Goal: Task Accomplishment & Management: Use online tool/utility

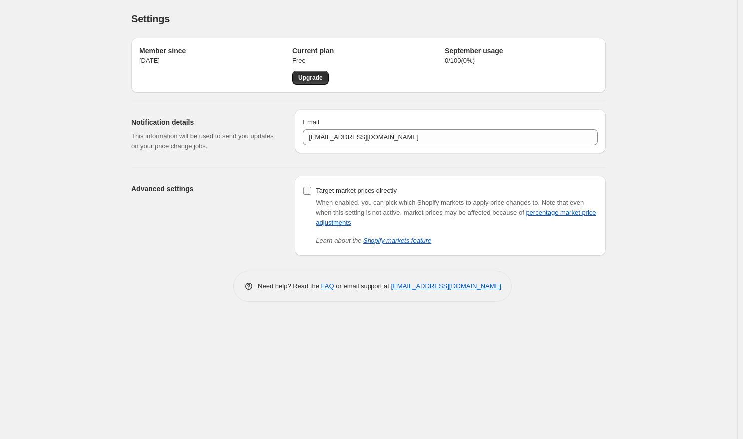
click at [308, 190] on input "Target market prices directly" at bounding box center [307, 191] width 8 height 8
checkbox input "true"
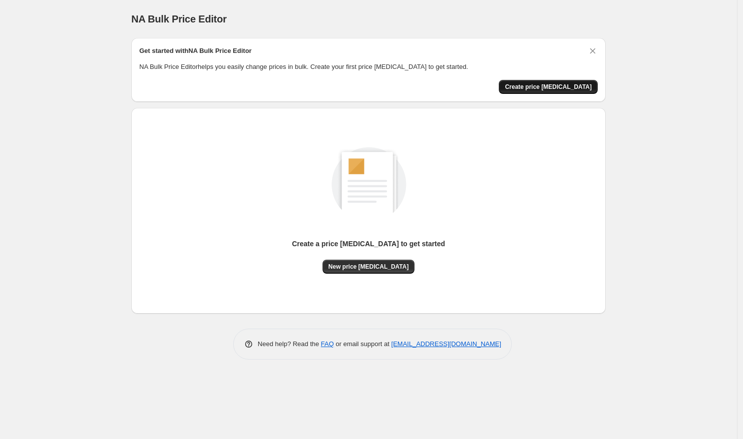
click at [555, 81] on button "Create price [MEDICAL_DATA]" at bounding box center [548, 87] width 99 height 14
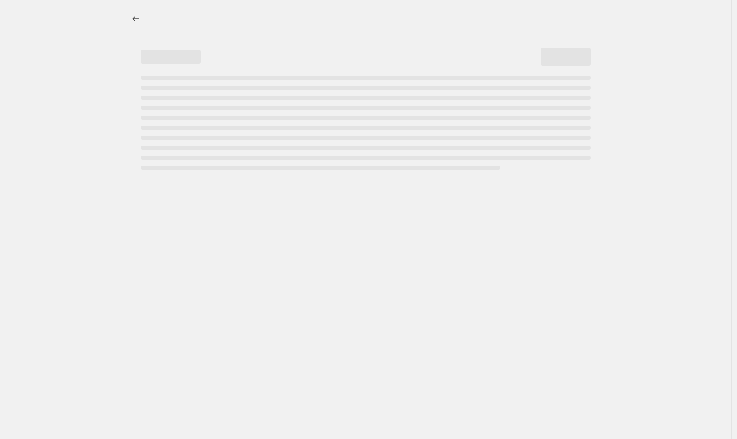
select select "percentage"
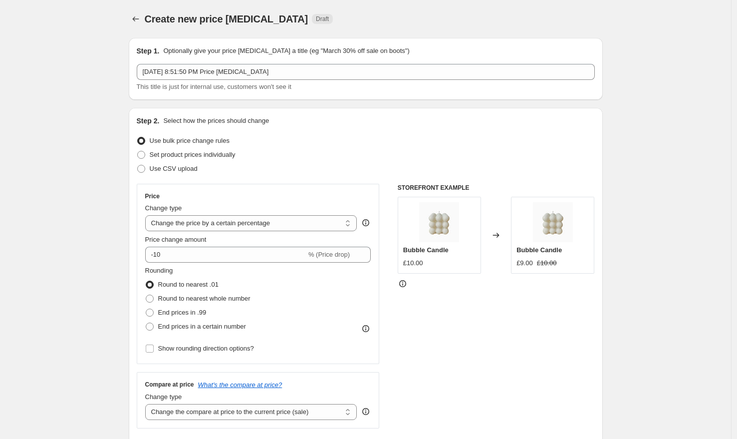
scroll to position [64, 0]
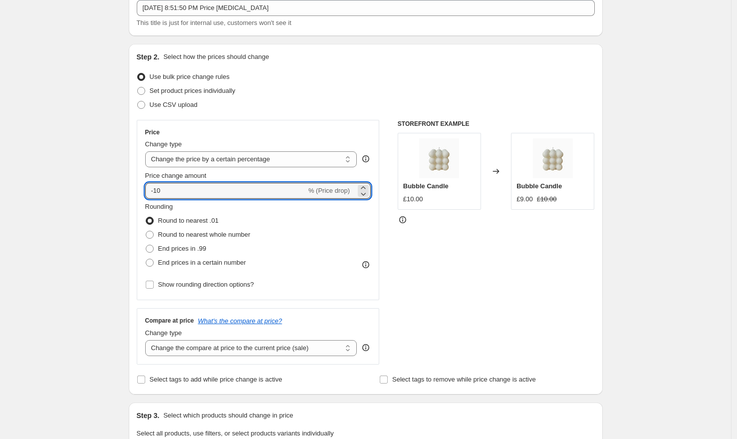
drag, startPoint x: 262, startPoint y: 189, endPoint x: 141, endPoint y: 189, distance: 121.8
click at [140, 187] on div "Price Change type Change the price to a certain amount Change the price by a ce…" at bounding box center [258, 210] width 243 height 180
type input "0"
click at [153, 257] on label "End prices in a certain number" at bounding box center [195, 263] width 101 height 14
click at [146, 259] on input "End prices in a certain number" at bounding box center [146, 259] width 0 height 0
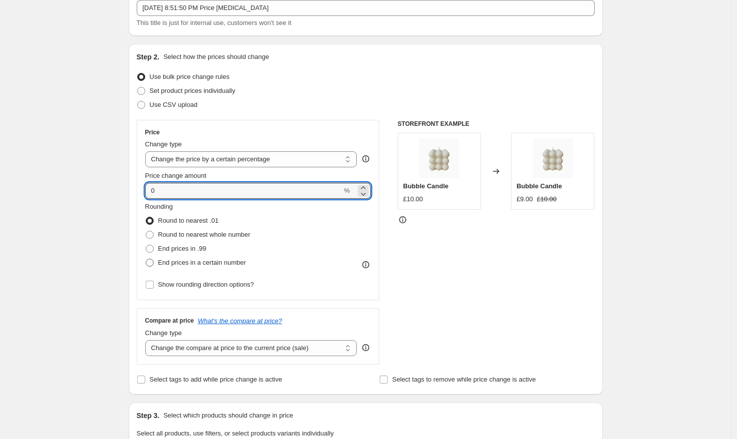
radio input "true"
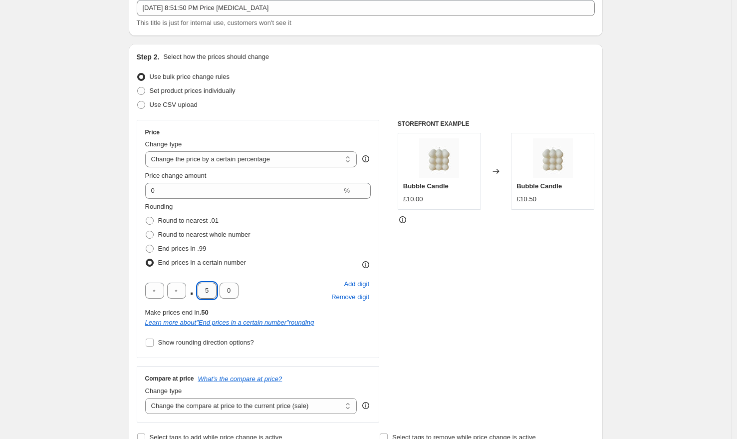
click at [211, 291] on input "5" at bounding box center [207, 290] width 19 height 16
type input "0"
click at [482, 315] on div "STOREFRONT EXAMPLE Bubble Candle £10.00 Changed to Bubble Candle £10.00" at bounding box center [496, 271] width 197 height 302
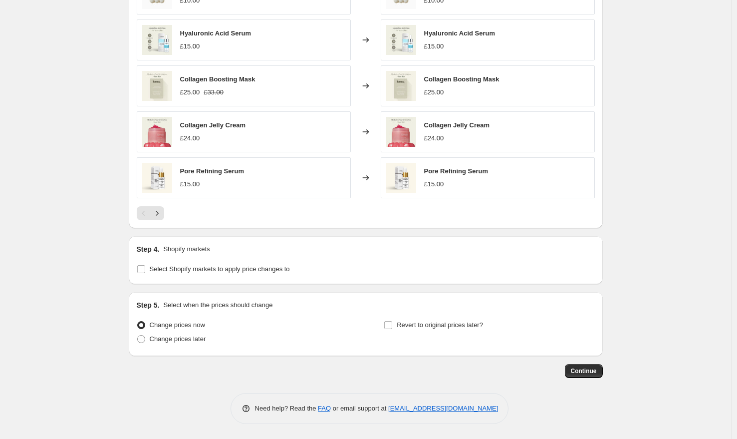
scroll to position [655, 0]
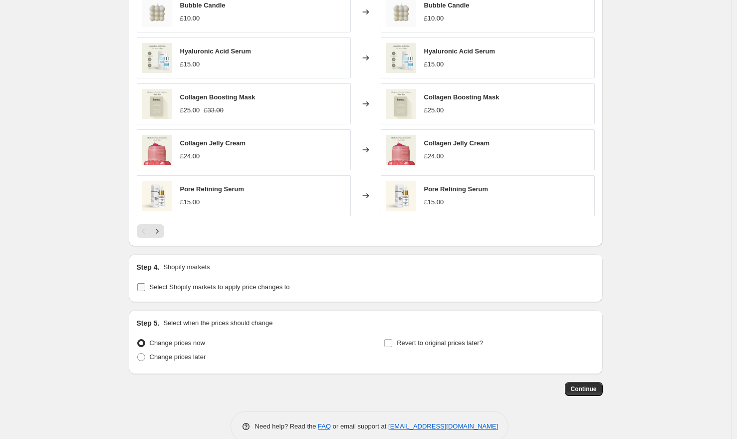
click at [145, 289] on input "Select Shopify markets to apply price changes to" at bounding box center [141, 287] width 8 height 8
checkbox input "true"
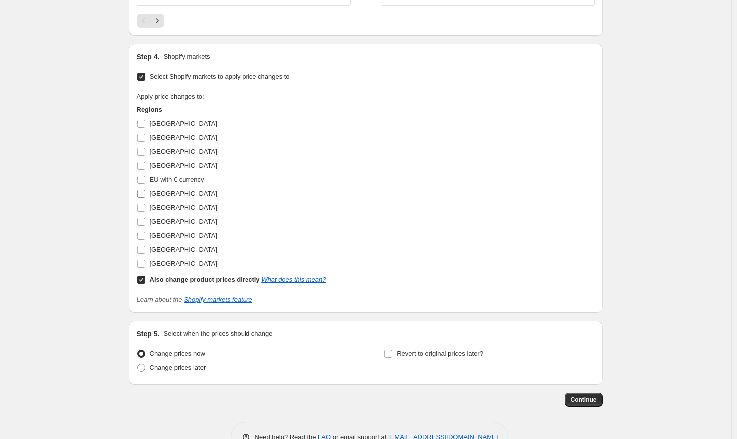
scroll to position [893, 0]
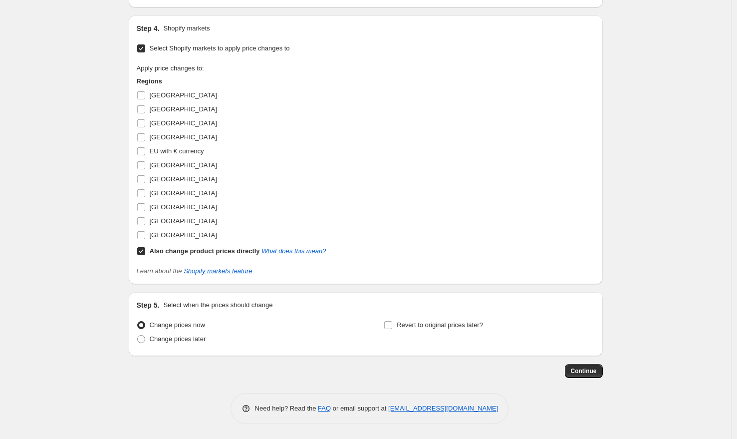
click at [142, 250] on input "Also change product prices directly What does this mean?" at bounding box center [141, 251] width 8 height 8
checkbox input "false"
click at [140, 152] on input "EU with € currency" at bounding box center [141, 151] width 8 height 8
checkbox input "true"
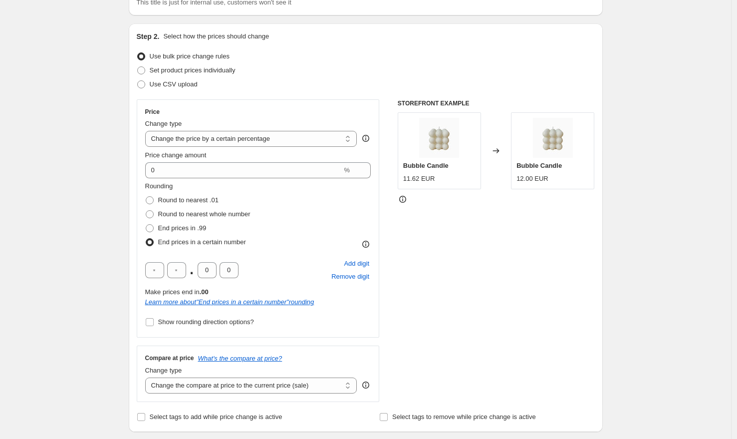
scroll to position [0, 0]
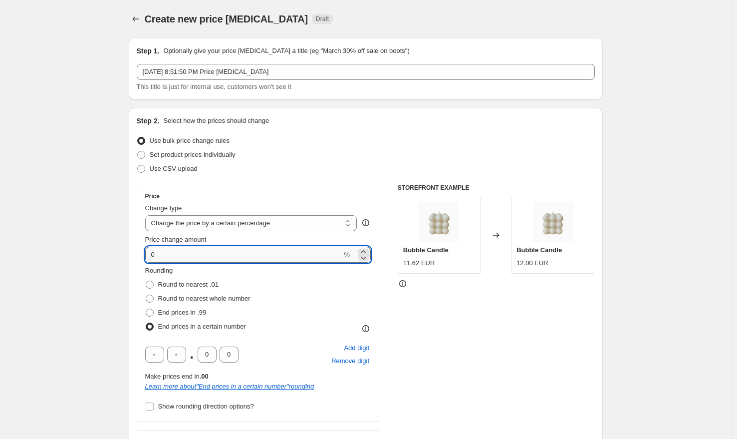
click at [292, 251] on input "0" at bounding box center [243, 255] width 197 height 16
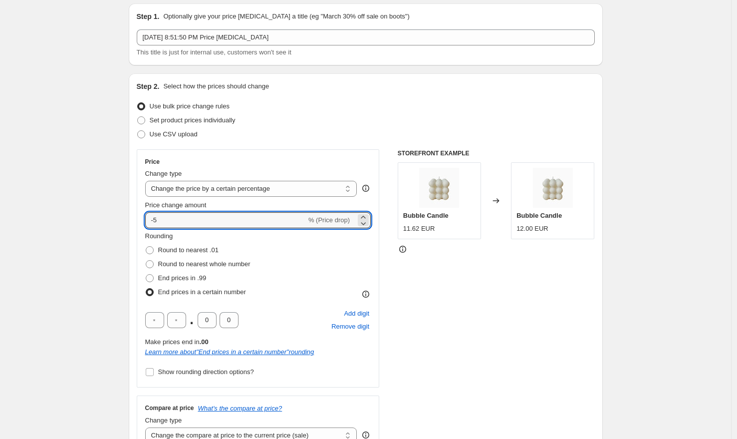
scroll to position [34, 0]
type input "-5"
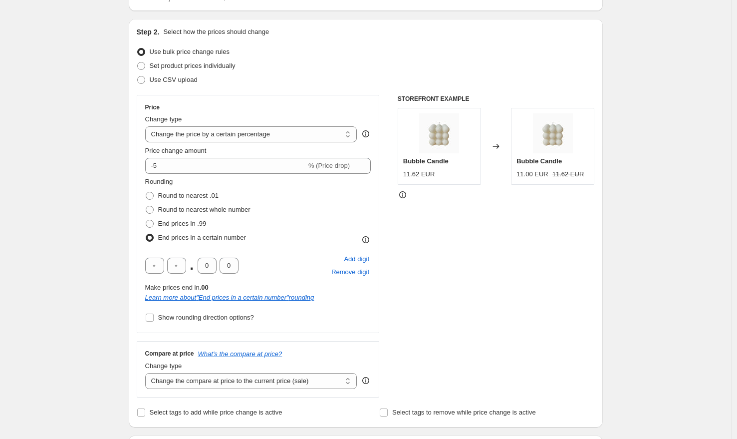
scroll to position [162, 0]
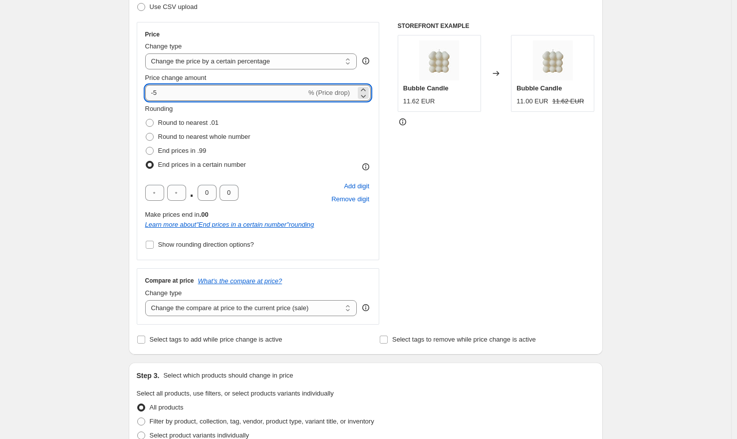
click at [175, 91] on input "-5" at bounding box center [225, 93] width 161 height 16
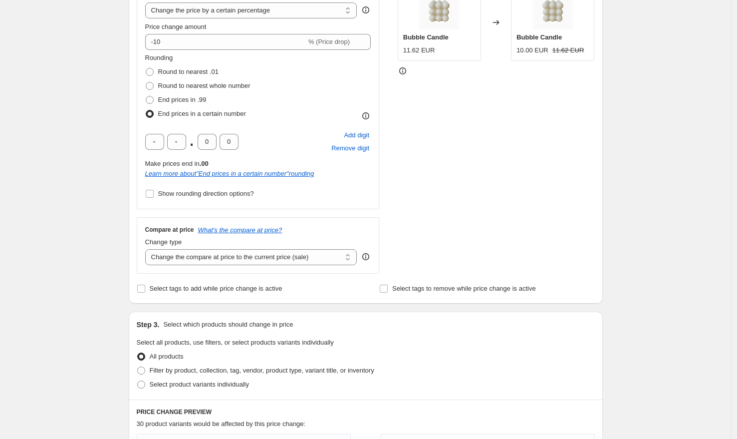
scroll to position [134, 0]
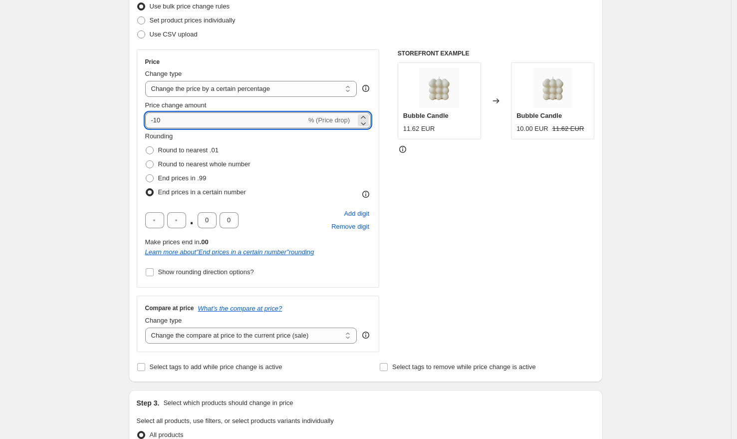
click at [178, 120] on input "-10" at bounding box center [225, 120] width 161 height 16
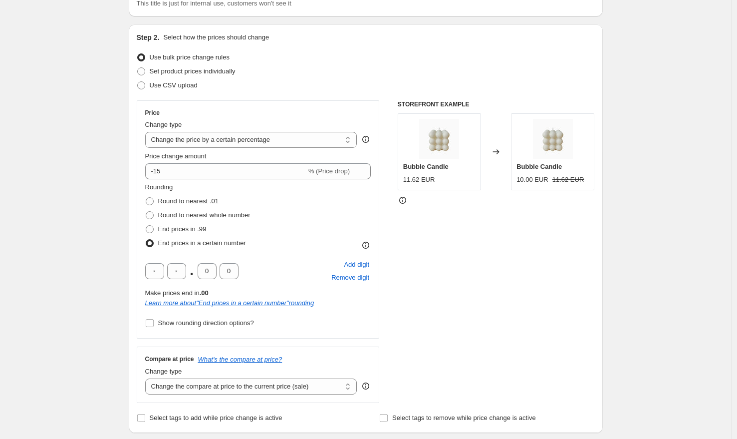
scroll to position [97, 0]
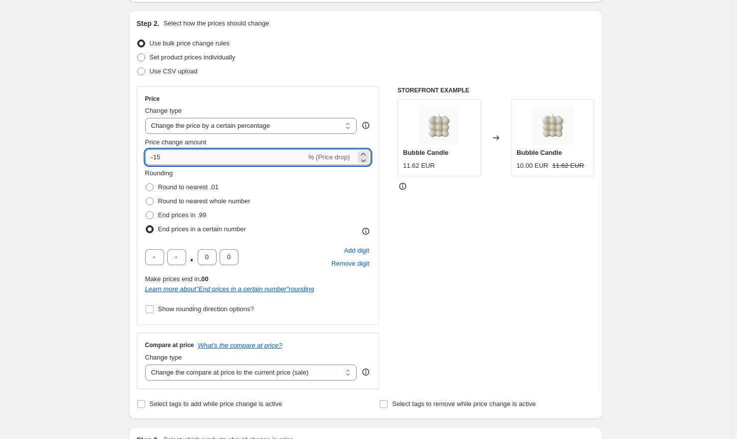
click at [191, 158] on input "-15" at bounding box center [225, 157] width 161 height 16
type input "-10"
drag, startPoint x: 62, startPoint y: 142, endPoint x: 291, endPoint y: 352, distance: 311.5
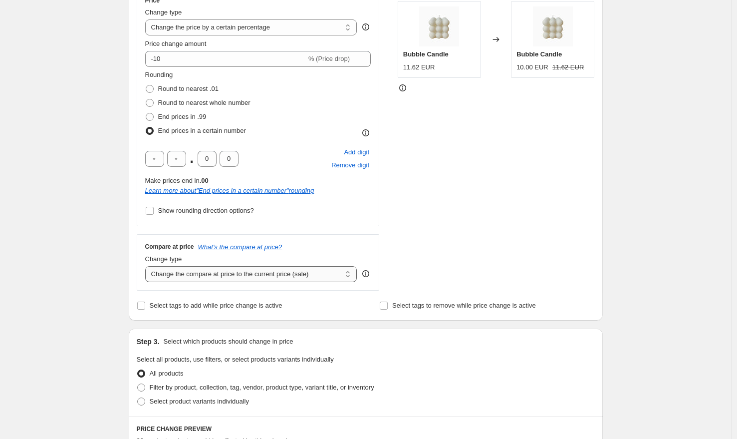
click at [197, 272] on select "Change the compare at price to the current price (sale) Change the compare at p…" at bounding box center [251, 274] width 212 height 16
click at [148, 266] on select "Change the compare at price to the current price (sale) Change the compare at p…" at bounding box center [251, 274] width 212 height 16
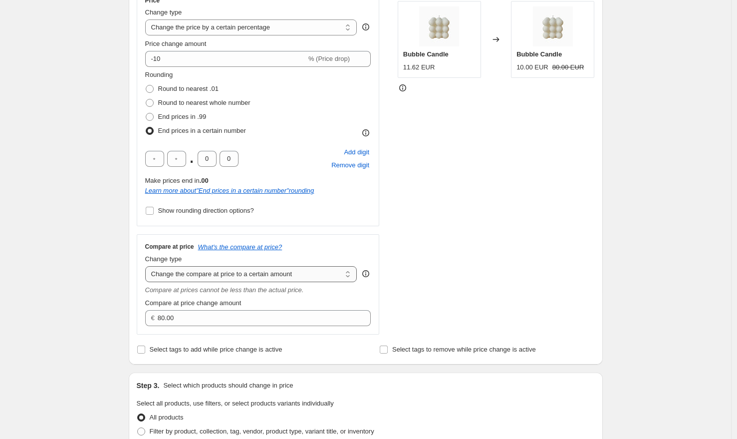
click at [248, 274] on select "Change the compare at price to the current price (sale) Change the compare at p…" at bounding box center [251, 274] width 212 height 16
select select "percentage"
click at [148, 266] on select "Change the compare at price to the current price (sale) Change the compare at p…" at bounding box center [251, 274] width 212 height 16
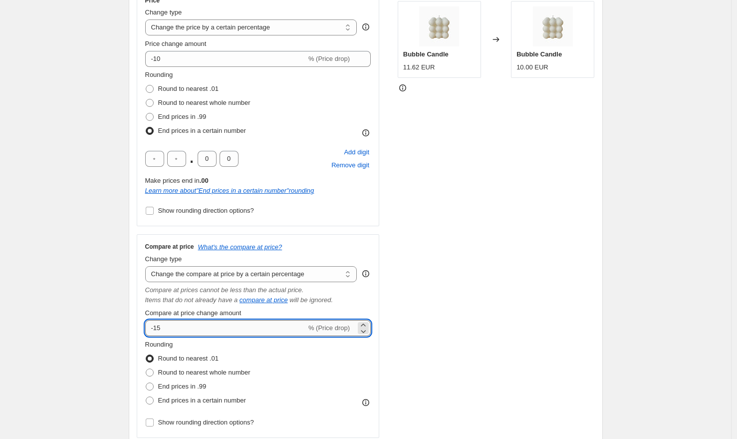
click at [175, 326] on input "-15" at bounding box center [225, 328] width 161 height 16
type input "-10"
click at [153, 396] on span at bounding box center [150, 400] width 8 height 8
click at [146, 396] on input "End prices in a certain number" at bounding box center [146, 396] width 0 height 0
radio input "true"
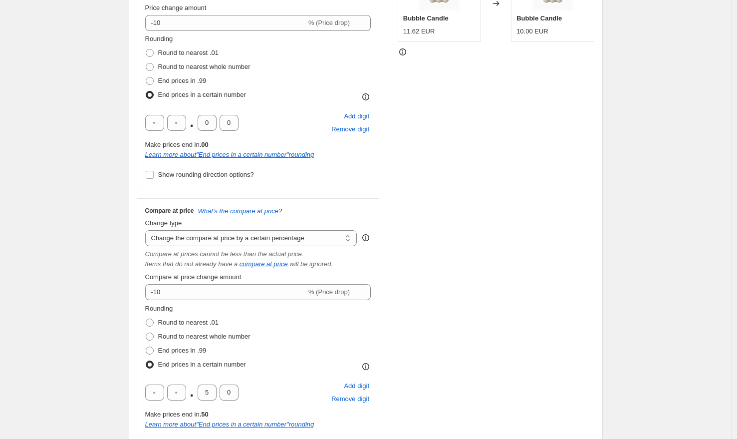
scroll to position [291, 0]
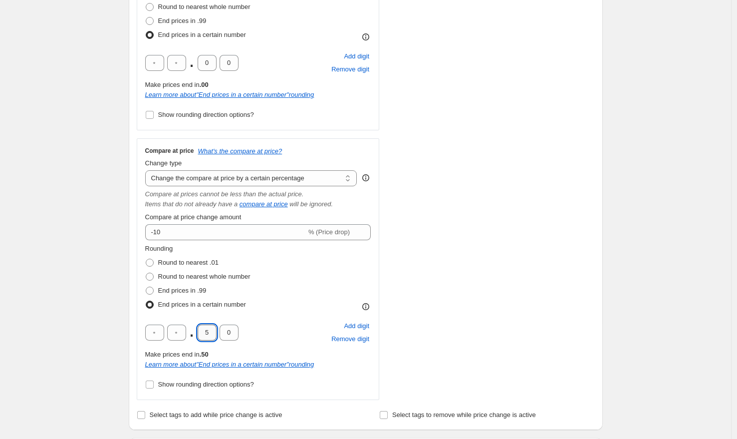
click at [213, 335] on input "5" at bounding box center [207, 332] width 19 height 16
type input "0"
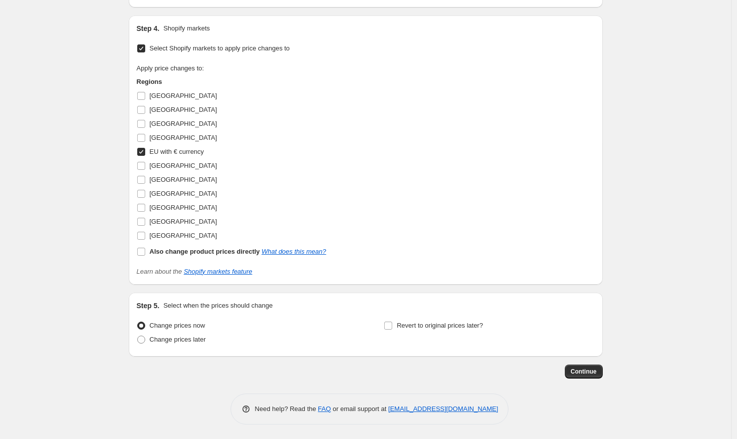
scroll to position [1097, 0]
click at [573, 372] on span "Continue" at bounding box center [584, 372] width 26 height 8
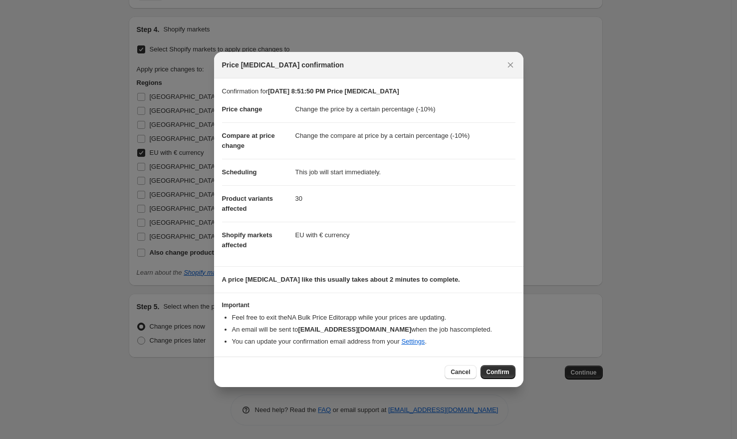
drag, startPoint x: 487, startPoint y: 368, endPoint x: 462, endPoint y: 334, distance: 42.8
click at [487, 368] on span "Confirm" at bounding box center [498, 372] width 23 height 8
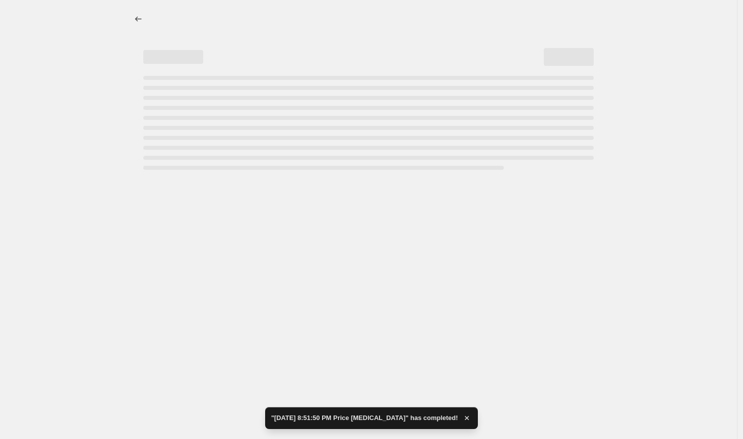
select select "percentage"
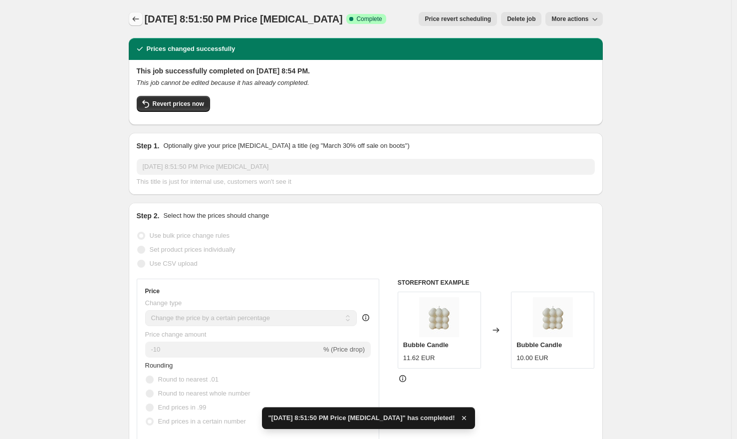
click at [134, 21] on icon "Price change jobs" at bounding box center [136, 19] width 10 height 10
